Goal: Task Accomplishment & Management: Manage account settings

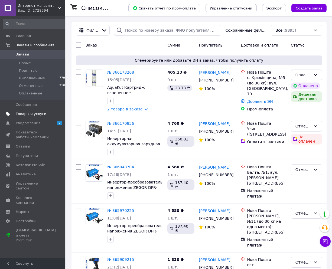
click at [26, 114] on span "Товары и услуги" at bounding box center [31, 113] width 31 height 5
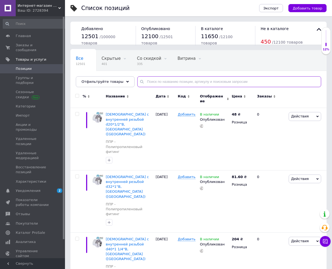
click at [170, 80] on input "text" at bounding box center [229, 81] width 184 height 11
paste input "Winmix Premium Mafin Bronze (Chr-021) с"
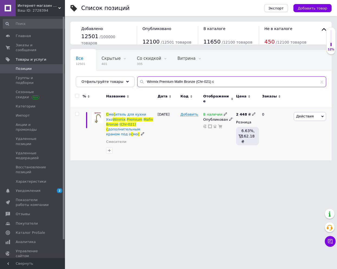
type input "Winmix Premium Mafin Bronze (Chr-021) с"
click at [224, 112] on icon at bounding box center [225, 113] width 3 height 3
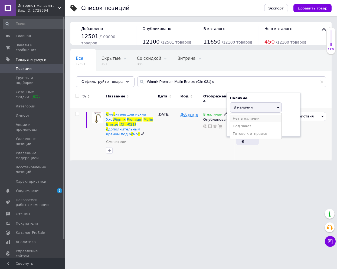
click at [248, 115] on li "Нет в наличии" at bounding box center [255, 119] width 51 height 8
click at [169, 166] on html "Интернет-магазин "Лидер" Ваш ID: 2728394 Сайт Интернет-магазин "Лидер" Кабинет …" at bounding box center [168, 83] width 337 height 166
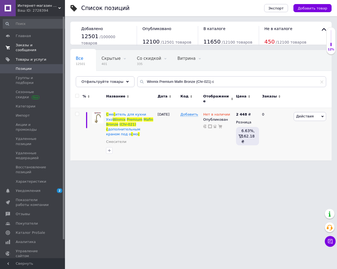
click at [30, 44] on span "Заказы и сообщения" at bounding box center [33, 48] width 34 height 10
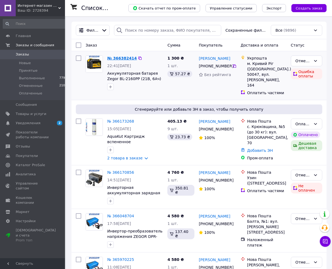
click at [121, 60] on link "№ 366382414" at bounding box center [121, 58] width 29 height 4
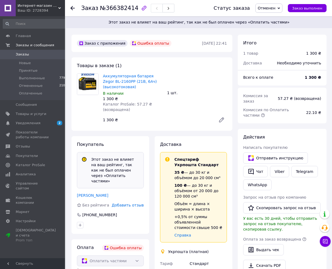
click at [26, 55] on span "Заказы" at bounding box center [22, 54] width 13 height 5
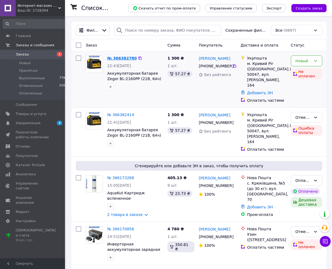
click at [114, 59] on link "№ 366382780" at bounding box center [121, 58] width 29 height 4
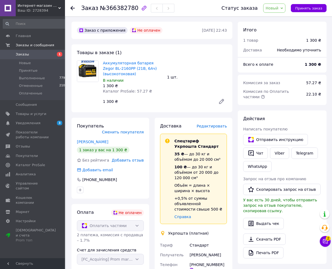
click at [26, 56] on span "Заказы" at bounding box center [22, 54] width 13 height 5
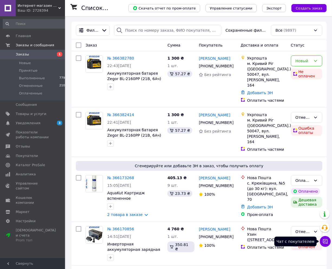
click at [327, 242] on icon at bounding box center [324, 241] width 5 height 5
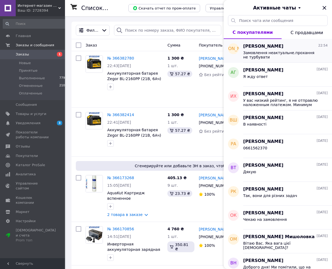
click at [263, 56] on span "Замовлення неактуальне.прохання не турбувати" at bounding box center [281, 55] width 77 height 9
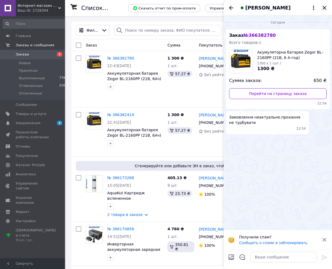
click at [325, 9] on icon "Закрыть" at bounding box center [324, 8] width 6 height 6
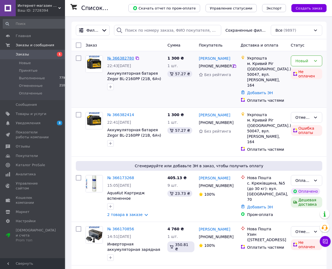
click at [117, 60] on link "№ 366382780" at bounding box center [120, 58] width 27 height 4
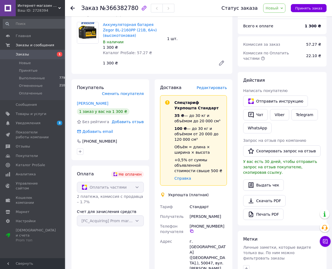
scroll to position [77, 0]
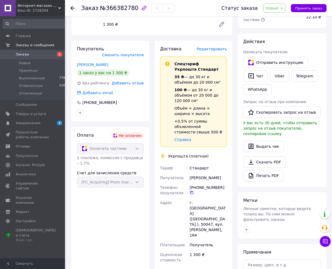
click at [323, 247] on div "Чат с покупателем Тех поддержка Чат с покупателем" at bounding box center [325, 228] width 11 height 42
click at [324, 242] on icon at bounding box center [324, 241] width 5 height 5
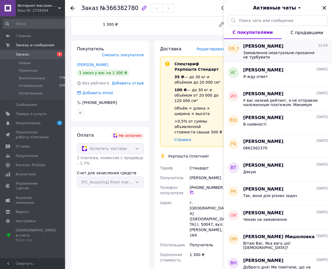
click at [271, 54] on span "Замовлення неактуальне.прохання не турбувати" at bounding box center [281, 55] width 77 height 9
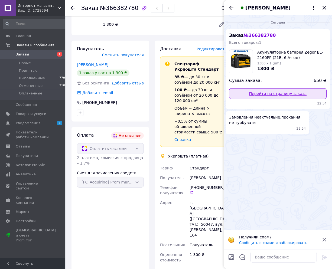
click at [300, 94] on link "Перейти на страницу заказа" at bounding box center [277, 93] width 97 height 11
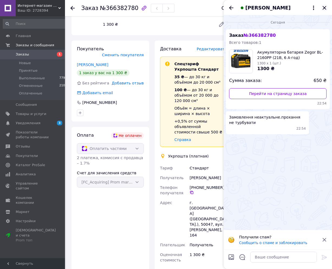
click at [322, 8] on icon "Закрыть" at bounding box center [324, 8] width 6 height 6
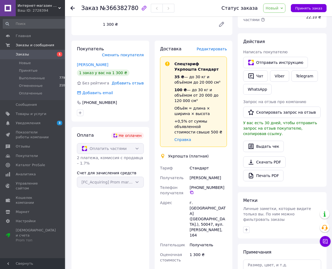
click at [24, 51] on link "Заказы 1" at bounding box center [35, 54] width 70 height 9
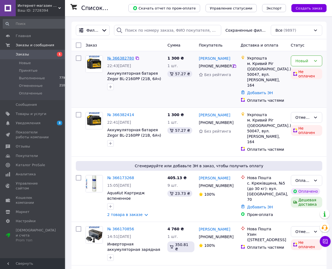
click at [122, 59] on link "№ 366382780" at bounding box center [120, 58] width 27 height 4
